Goal: Communication & Community: Share content

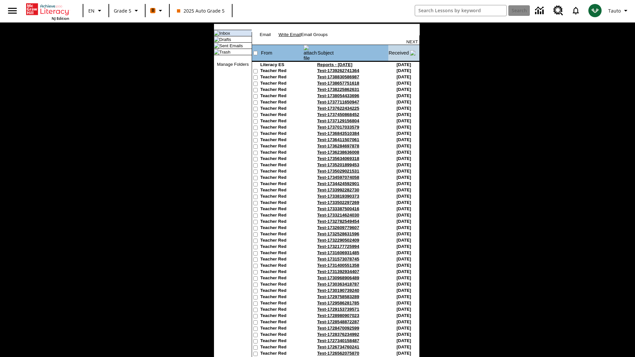
click at [301, 37] on link "Write Email" at bounding box center [289, 34] width 22 height 5
